Goal: Find specific fact

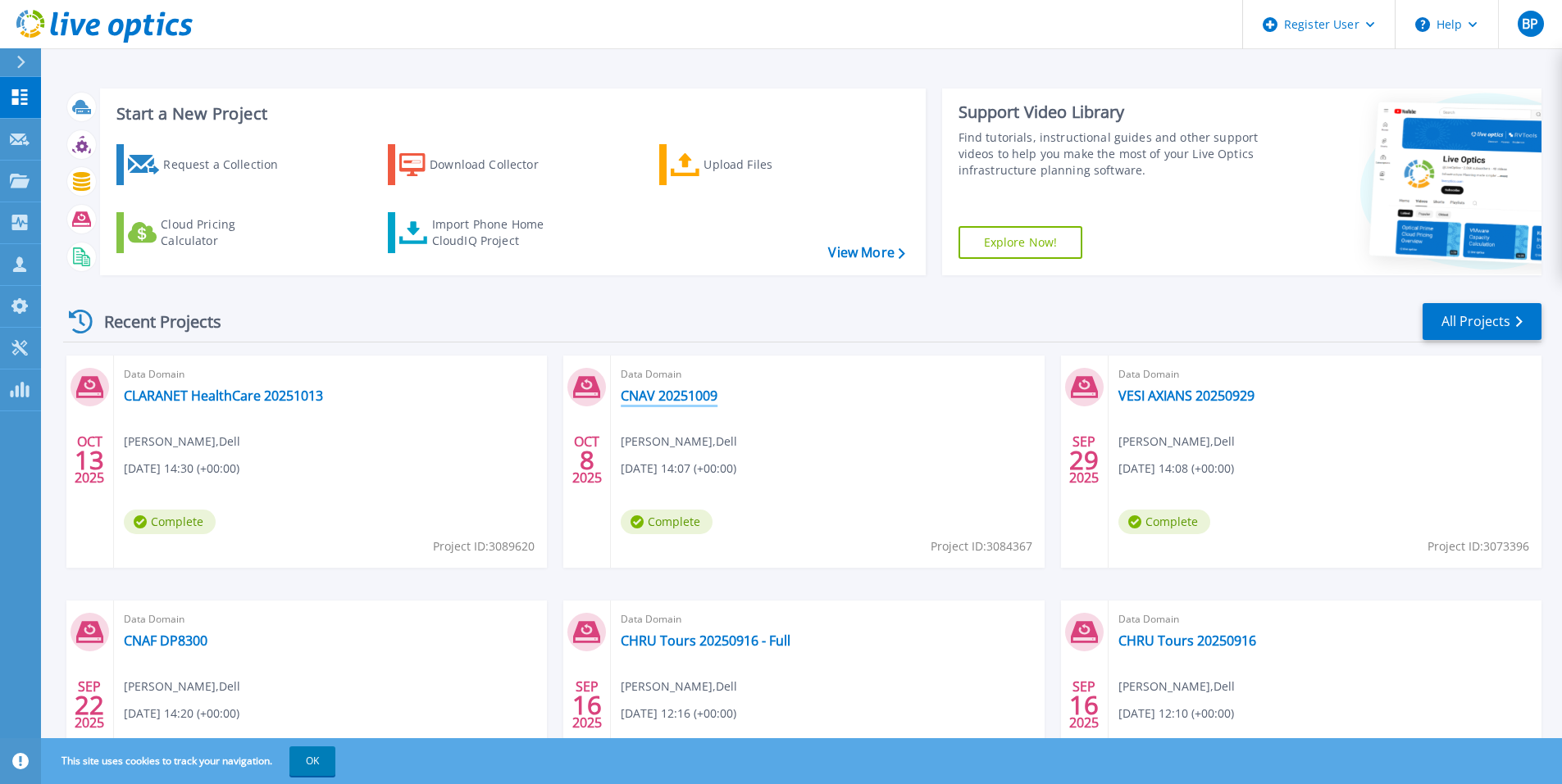
click at [662, 395] on link "CNAV 20251009" at bounding box center [668, 396] width 97 height 17
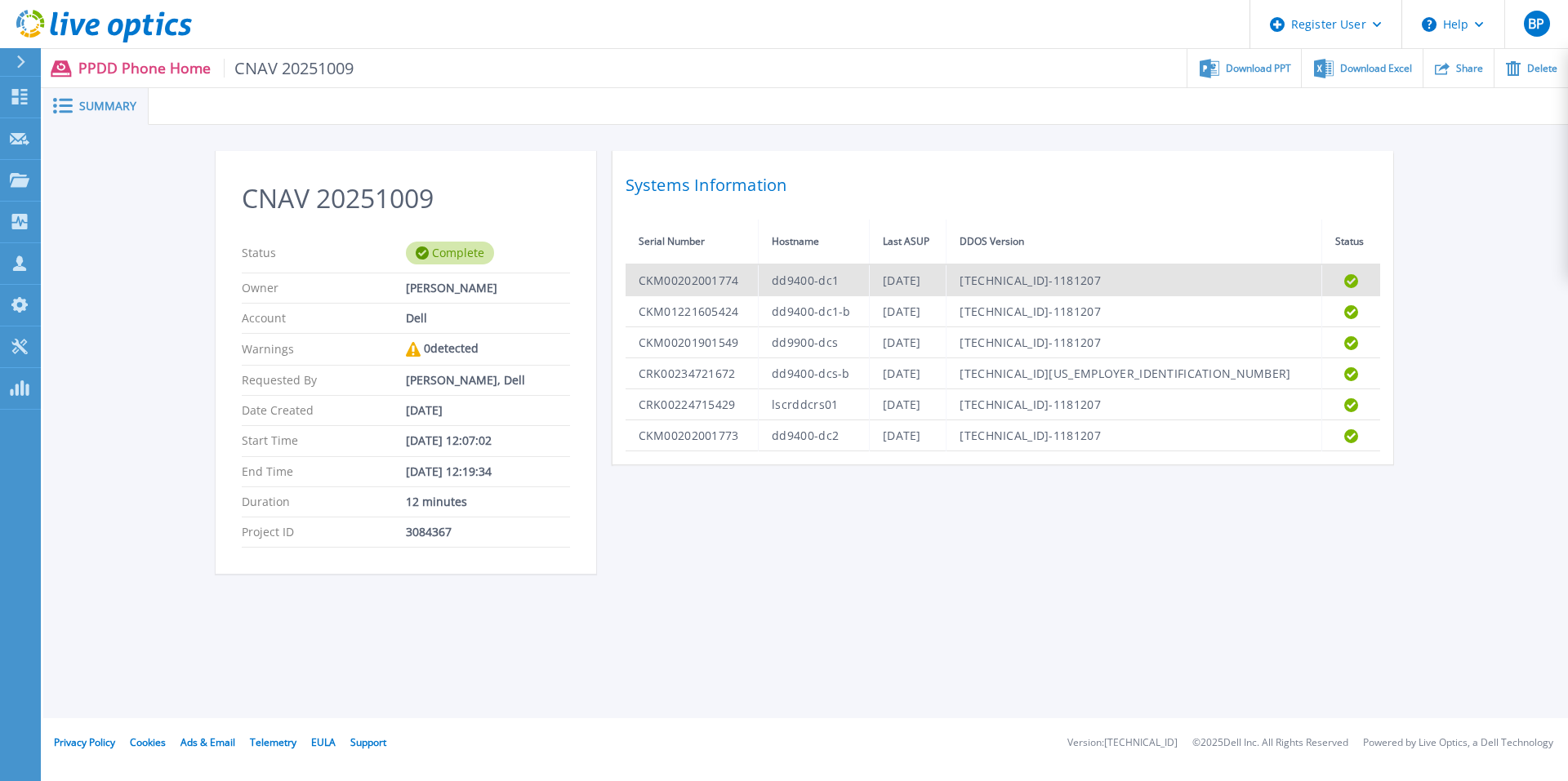
click at [704, 284] on td "CKM00202001774" at bounding box center [691, 280] width 133 height 32
copy td "CKM00202001774"
